Goal: Transaction & Acquisition: Book appointment/travel/reservation

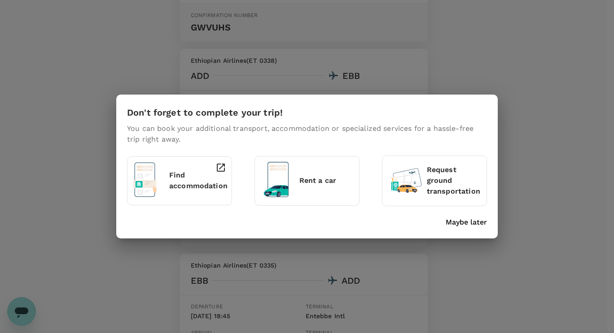
click at [458, 223] on p "Maybe later" at bounding box center [465, 222] width 41 height 11
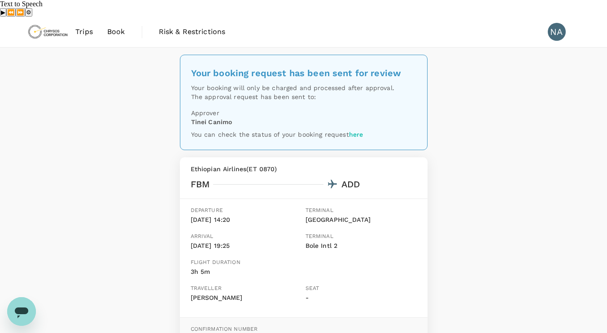
click at [112, 26] on span "Book" at bounding box center [116, 31] width 18 height 11
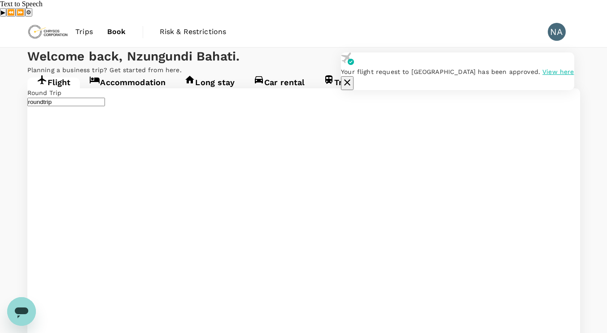
type input "undefined, undefined (any)"
type input "[GEOGRAPHIC_DATA] (FBM)"
type input "Entebbe Intl (EBB)"
type input "Lubumbashi International Airport (FBM)"
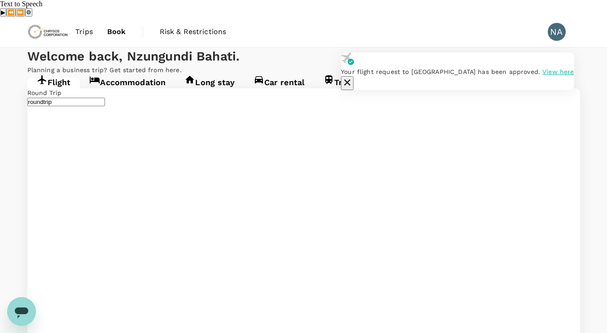
type input "Entebbe Intl (EBB)"
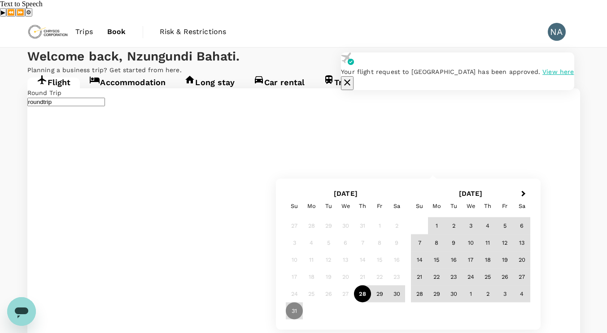
type input "Mwanza, Tanzania (any)"
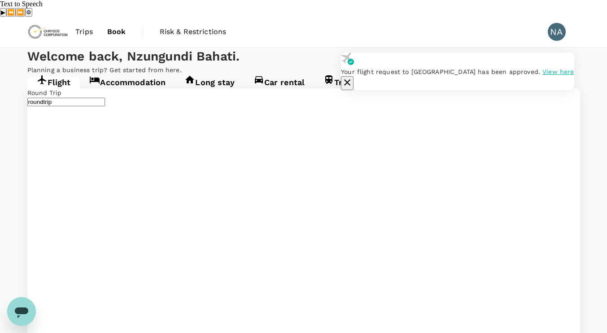
type input "Mwanza, Tanzania (any)"
type input "Entebbe Intl (EBB)"
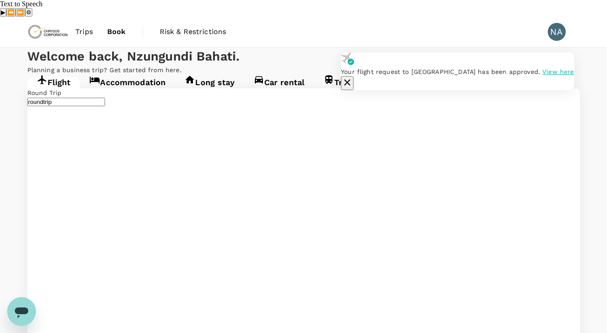
type input "Mwanza, Tanzania (any)"
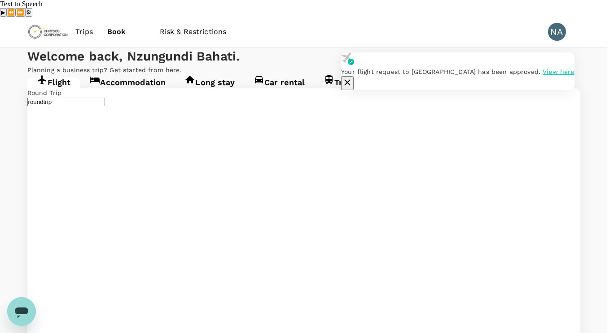
type input "oneway"
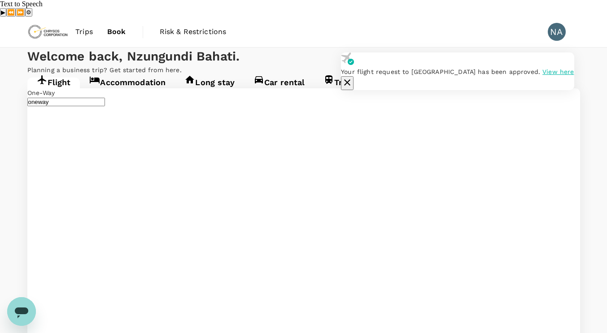
type input "Mwanza, Tanzania (any)"
type input "Entebbe Intl (EBB)"
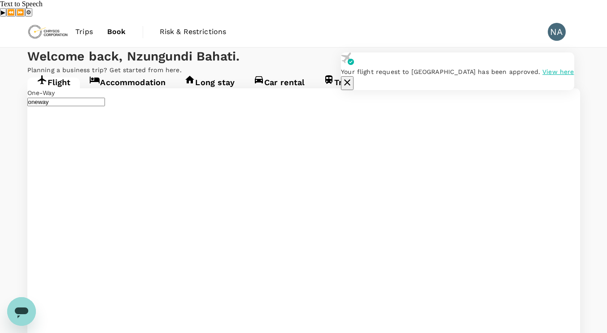
type input "Entebbe Intl (EBB)"
type input "Mwanza, Tanzania (any)"
click at [353, 77] on icon "button" at bounding box center [347, 82] width 11 height 11
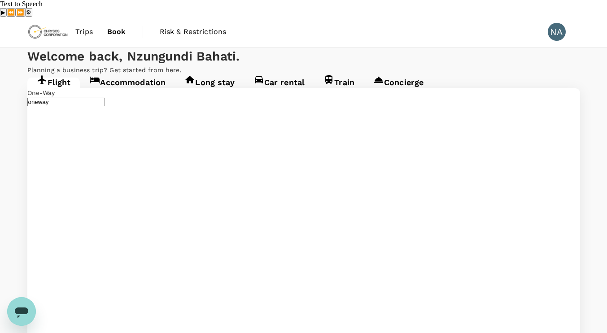
type input "roundtrip"
click at [118, 26] on span "Book" at bounding box center [116, 31] width 19 height 11
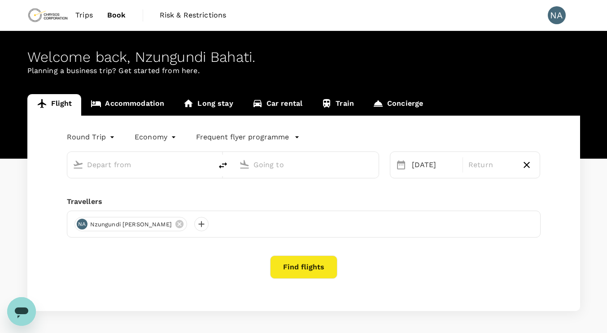
type input "Lubumbashi International Airport (FBM)"
type input "Entebbe Intl (EBB)"
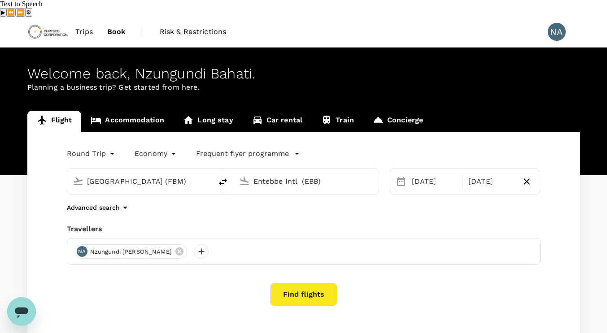
click at [108, 134] on body "Trips Book Risk & Restrictions NA Welcome back , Nzungundi Bahati . Planning a …" at bounding box center [303, 206] width 607 height 379
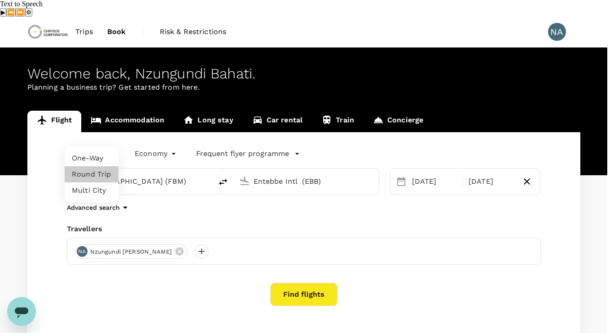
click at [96, 157] on li "One-Way" at bounding box center [92, 158] width 54 height 16
type input "oneway"
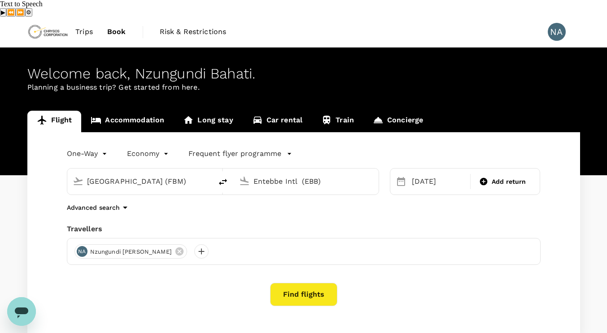
click at [227, 177] on icon "delete" at bounding box center [223, 182] width 11 height 11
type input "Entebbe Intl (EBB)"
click at [325, 174] on input "Lubumbashi International Airport (FBM)" at bounding box center [306, 181] width 106 height 14
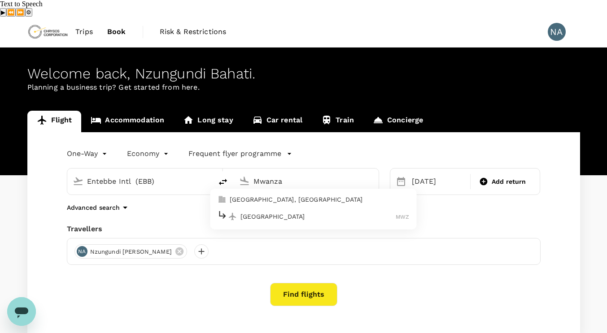
click at [318, 212] on p "Mwanza International Airport" at bounding box center [317, 216] width 155 height 9
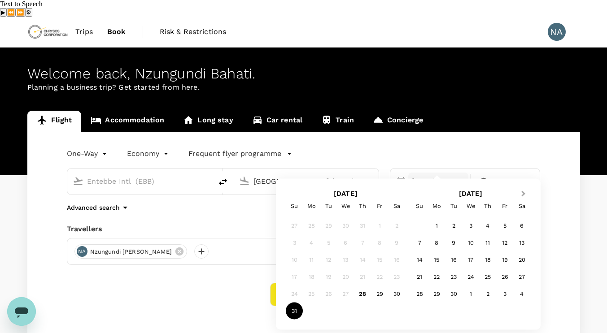
type input "[GEOGRAPHIC_DATA] (MWZ)"
click at [520, 192] on button "Next Month" at bounding box center [524, 194] width 14 height 14
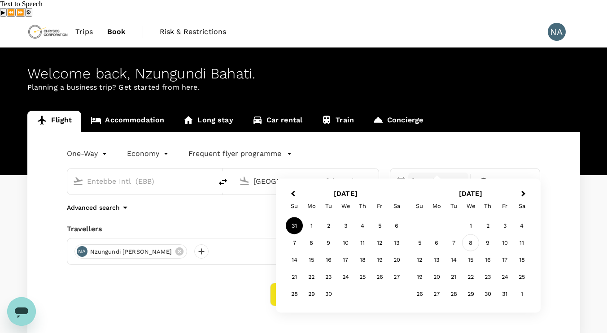
click at [470, 245] on div "8" at bounding box center [470, 243] width 17 height 17
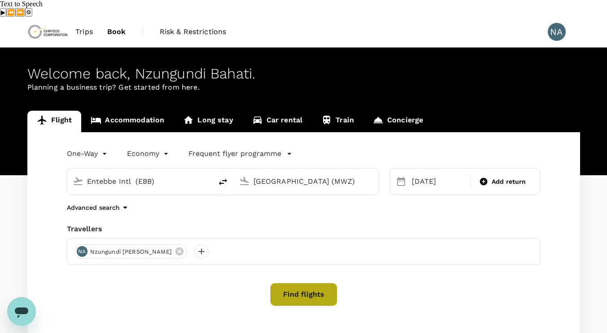
click at [319, 283] on button "Find flights" at bounding box center [303, 294] width 67 height 23
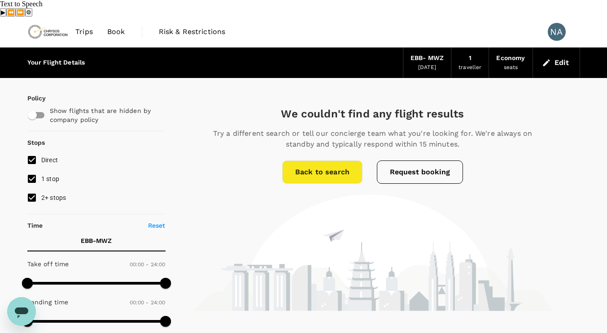
click at [432, 161] on button "Request booking" at bounding box center [420, 172] width 86 height 23
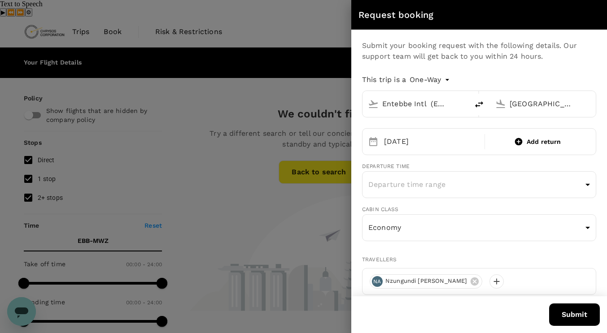
type input "Entebbe Intl (EBB)"
type input "[GEOGRAPHIC_DATA] (MWZ)"
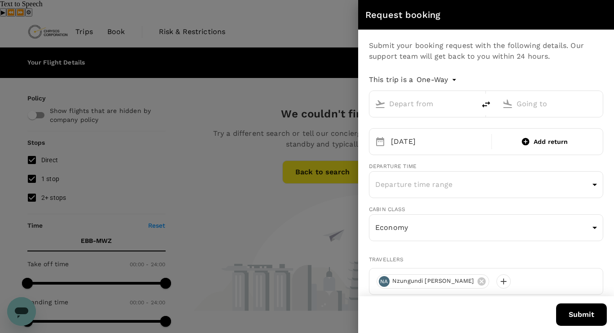
type input "Entebbe Intl (EBB)"
type input "[GEOGRAPHIC_DATA] (MWZ)"
type input "alain.nzungundi@chrysoscorp.com"
type input "243"
type input "993683616"
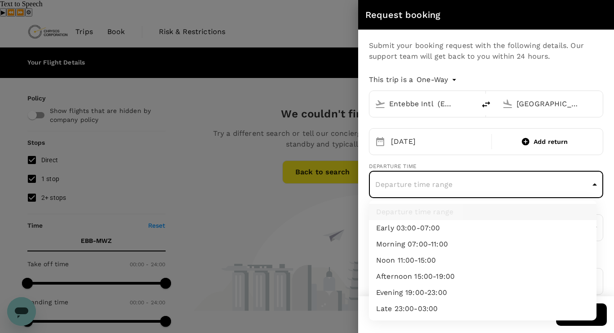
click at [429, 185] on div at bounding box center [307, 166] width 614 height 333
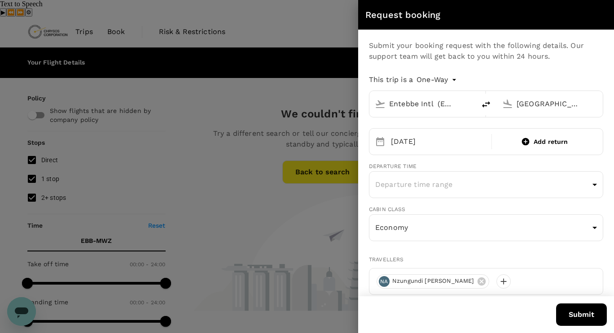
click at [240, 78] on div at bounding box center [307, 166] width 614 height 333
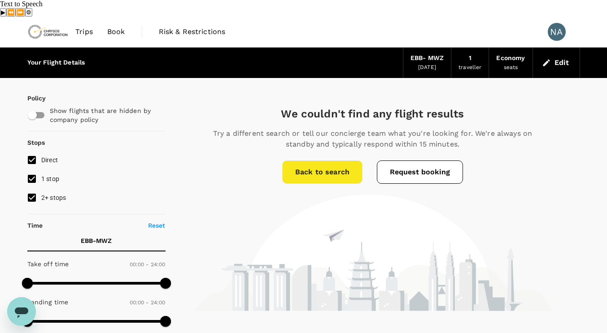
click at [41, 107] on input "checkbox" at bounding box center [32, 115] width 51 height 17
checkbox input "true"
click at [89, 26] on span "Trips" at bounding box center [83, 31] width 17 height 11
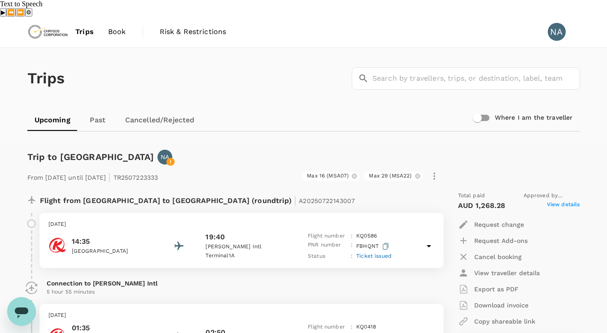
click at [116, 26] on span "Book" at bounding box center [117, 31] width 18 height 11
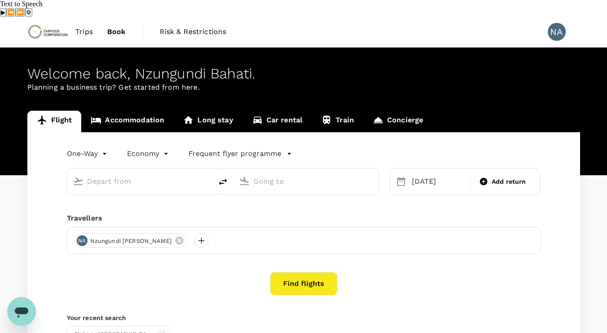
type input "Entebbe Intl (EBB)"
type input "[GEOGRAPHIC_DATA] (MWZ)"
type input "Entebbe Intl (EBB)"
type input "[GEOGRAPHIC_DATA] (MWZ)"
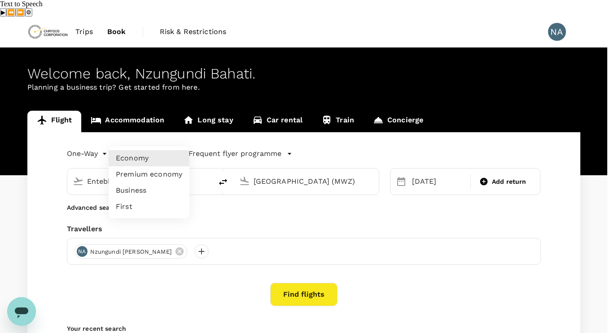
click at [160, 135] on body "Trips Book Risk & Restrictions NA Welcome back , Nzungundi Bahati . Planning a …" at bounding box center [307, 230] width 614 height 427
click at [237, 83] on div at bounding box center [307, 166] width 614 height 333
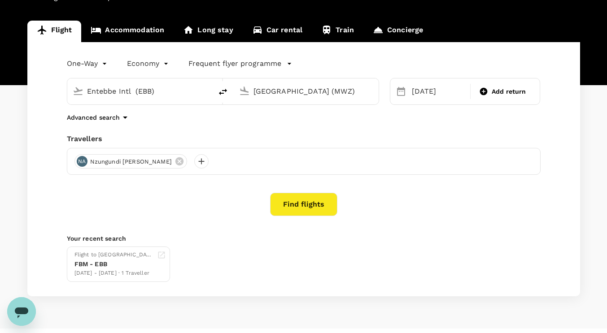
scroll to position [93, 0]
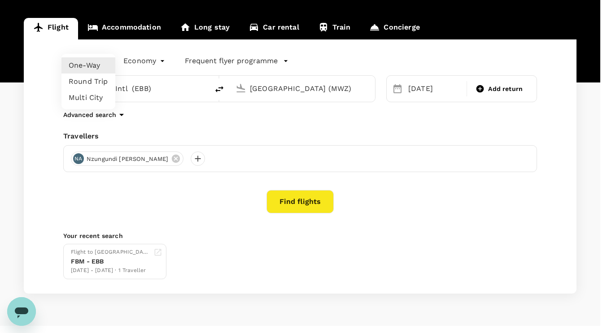
click at [104, 44] on body "Trips Book Risk & Restrictions NA Welcome back , Nzungundi Bahati . Planning a …" at bounding box center [303, 137] width 607 height 427
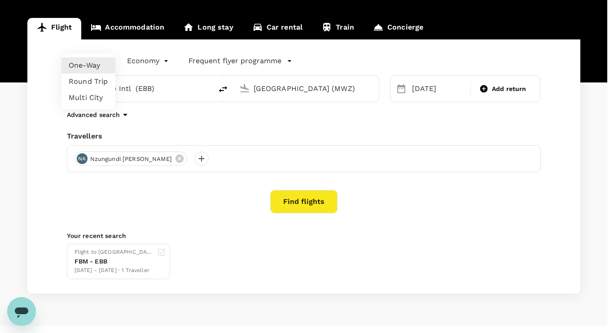
click at [104, 44] on div at bounding box center [307, 166] width 614 height 333
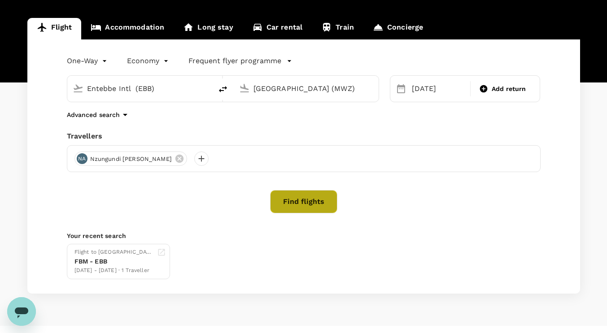
click at [312, 190] on button "Find flights" at bounding box center [303, 201] width 67 height 23
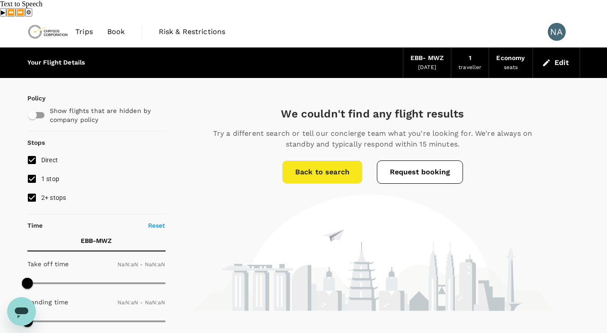
type input "1440"
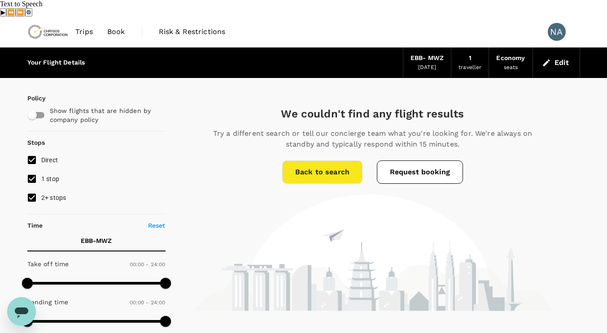
click at [314, 161] on link "Back to search" at bounding box center [322, 172] width 80 height 23
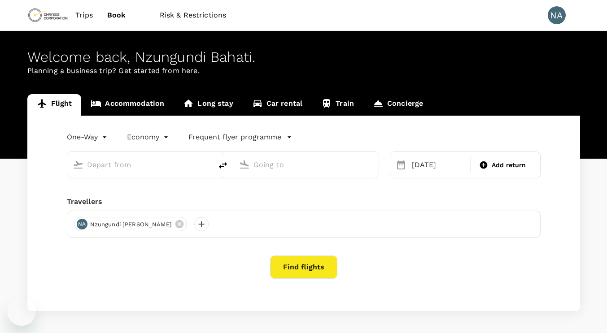
type input "Entebbe Intl (EBB)"
type input "[GEOGRAPHIC_DATA] (MWZ)"
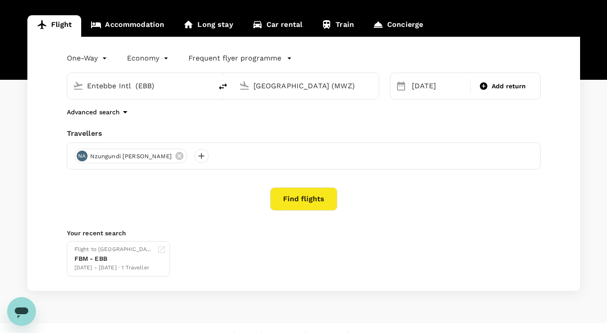
scroll to position [93, 0]
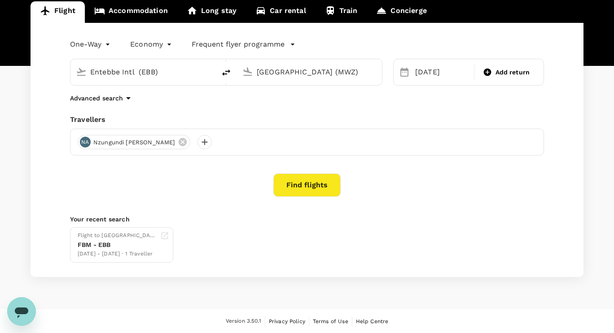
click at [165, 44] on body "Trips Book Risk & Restrictions NA Welcome back , Nzungundi Bahati . Planning a …" at bounding box center [307, 120] width 614 height 427
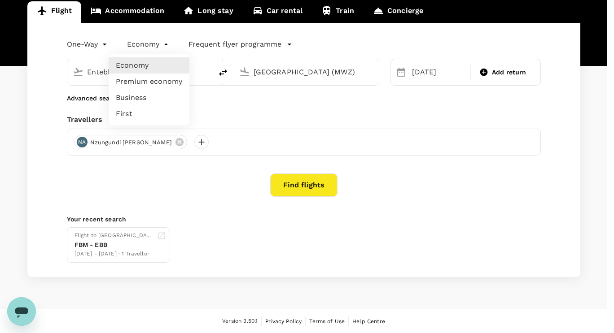
click at [165, 44] on div at bounding box center [307, 166] width 614 height 333
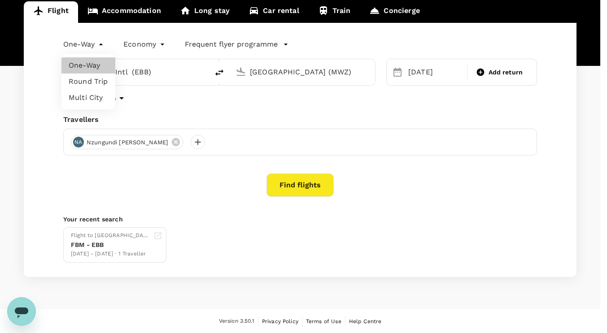
click at [105, 42] on body "Trips Book Risk & Restrictions NA Welcome back , Nzungundi Bahati . Planning a …" at bounding box center [303, 120] width 607 height 427
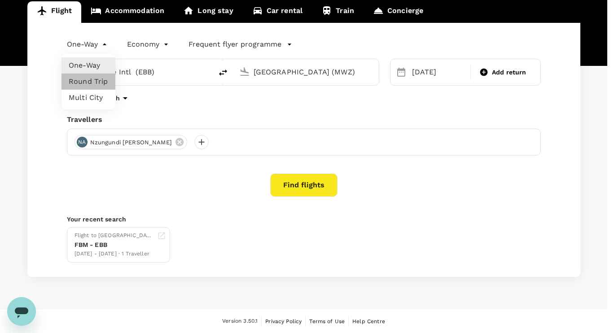
click at [96, 80] on li "Round Trip" at bounding box center [88, 82] width 54 height 16
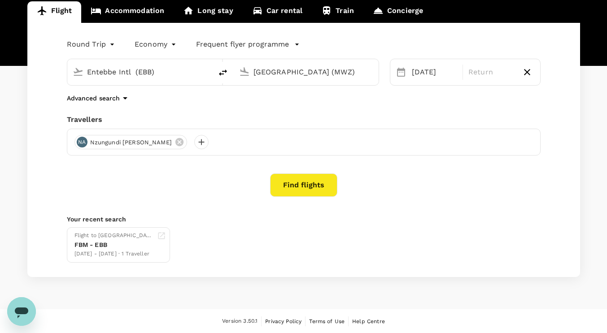
click at [292, 182] on button "Find flights" at bounding box center [303, 185] width 67 height 23
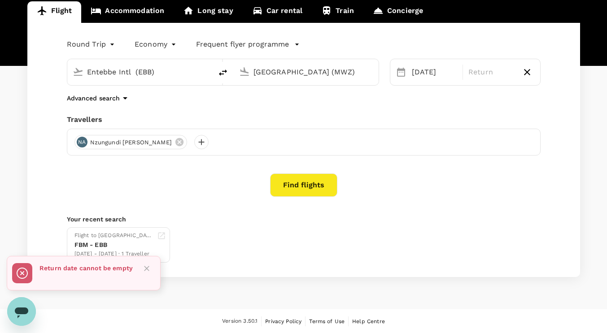
click at [109, 43] on body "Trips Book Risk & Restrictions NA Welcome back , Nzungundi Bahati . Planning a …" at bounding box center [303, 120] width 607 height 427
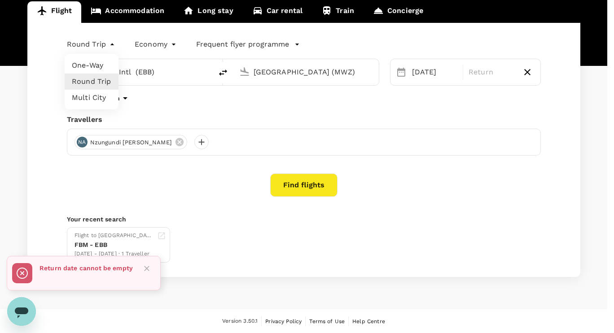
click at [93, 62] on li "One-Way" at bounding box center [92, 65] width 54 height 16
type input "oneway"
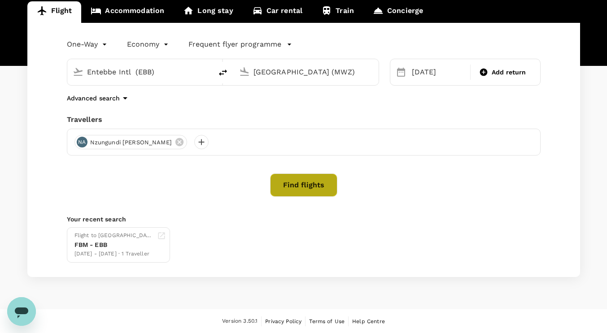
click at [310, 183] on button "Find flights" at bounding box center [303, 185] width 67 height 23
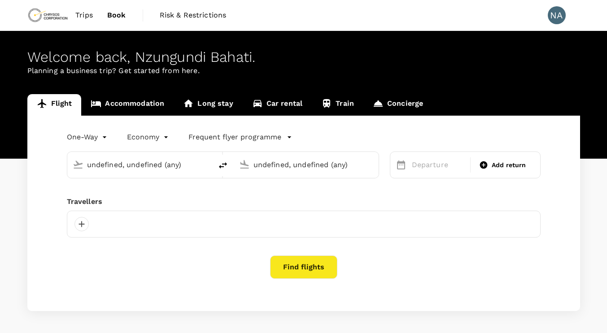
type input "Entebbe Intl (EBB)"
type input "Mwanza International Airport (MWZ)"
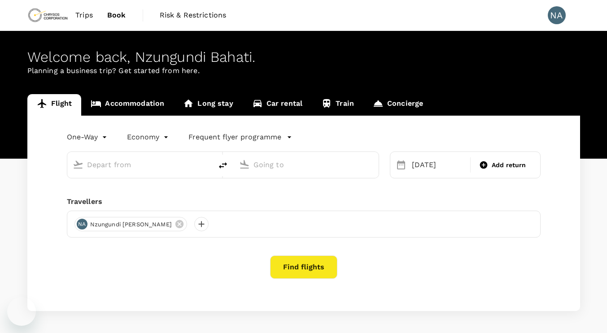
type input "Entebbe Intl (EBB)"
type input "Mwanza International Airport (MWZ)"
